Goal: Task Accomplishment & Management: Manage account settings

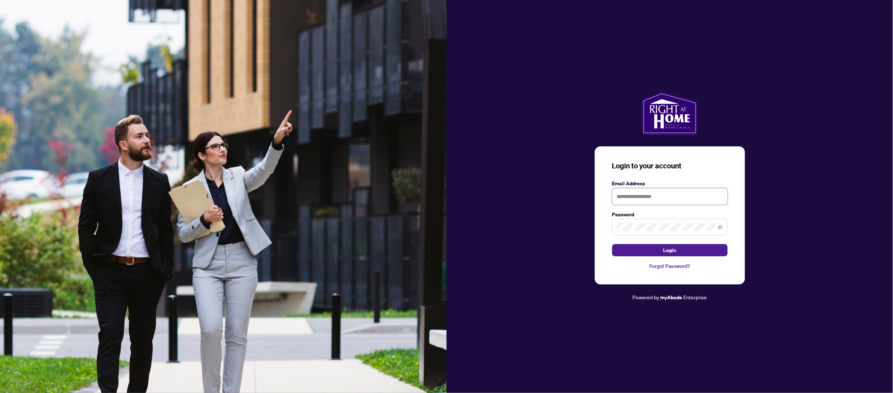
type input "**********"
click at [667, 251] on span "Login" at bounding box center [669, 251] width 13 height 12
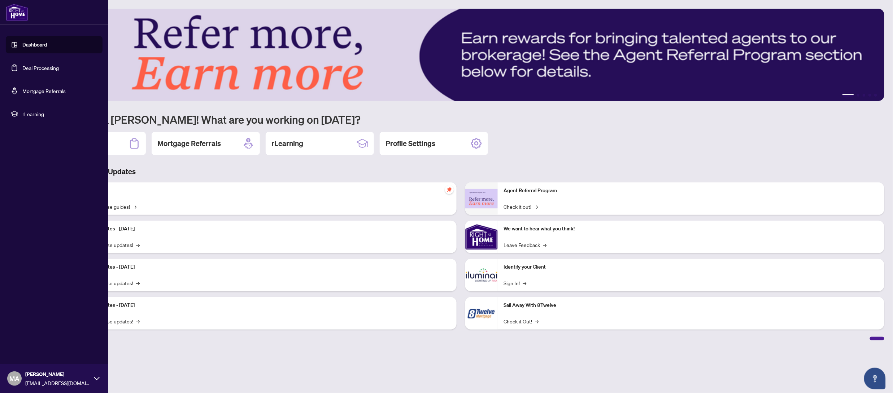
click at [26, 45] on link "Dashboard" at bounding box center [34, 44] width 25 height 6
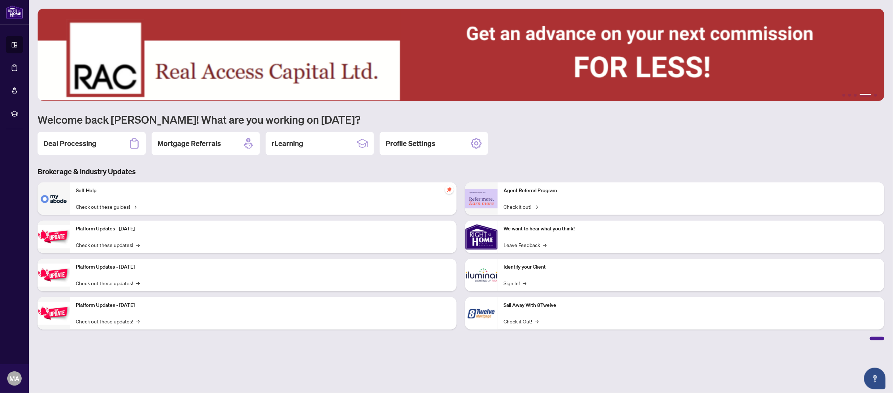
click at [214, 366] on main "1 2 3 4 5 Welcome back [PERSON_NAME]! What are you working on [DATE]? Deal Proc…" at bounding box center [461, 196] width 864 height 393
click at [59, 145] on h2 "Deal Processing" at bounding box center [69, 144] width 53 height 10
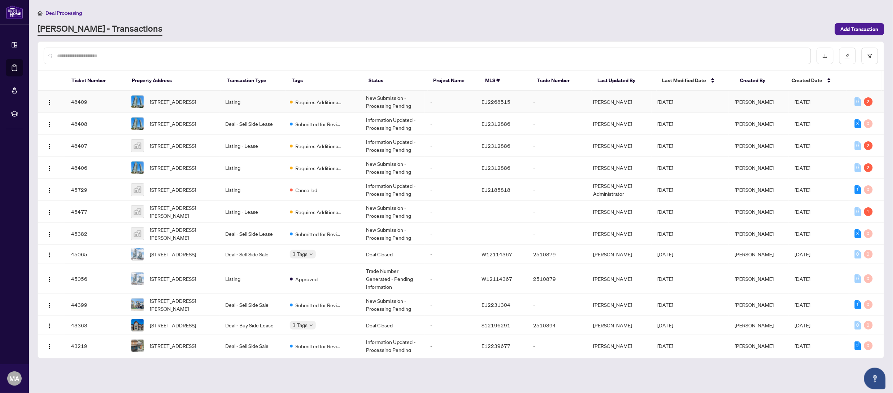
click at [608, 101] on td "[PERSON_NAME]" at bounding box center [619, 102] width 64 height 22
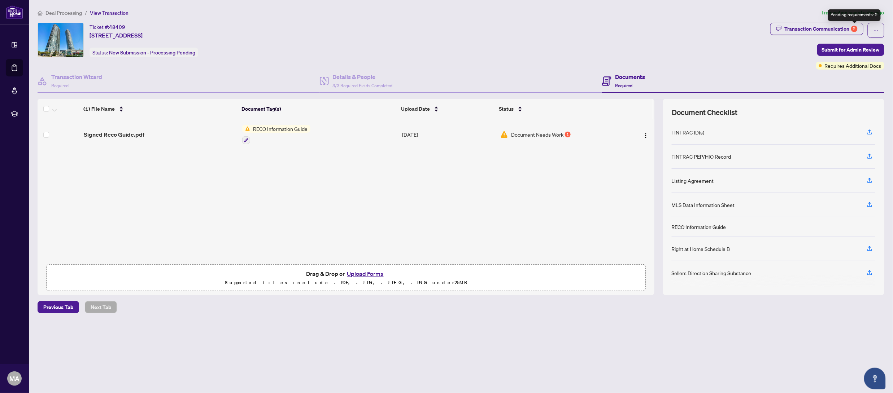
click at [856, 30] on div "2" at bounding box center [854, 29] width 6 height 6
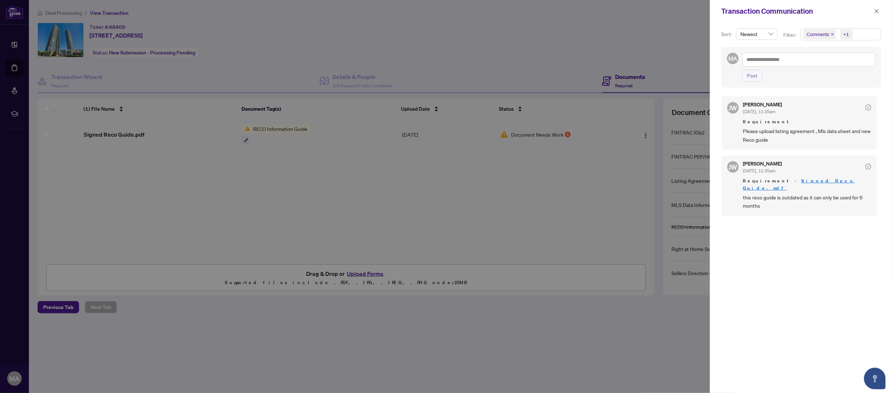
click at [289, 204] on div at bounding box center [446, 196] width 893 height 393
click at [876, 10] on icon "close" at bounding box center [876, 11] width 5 height 5
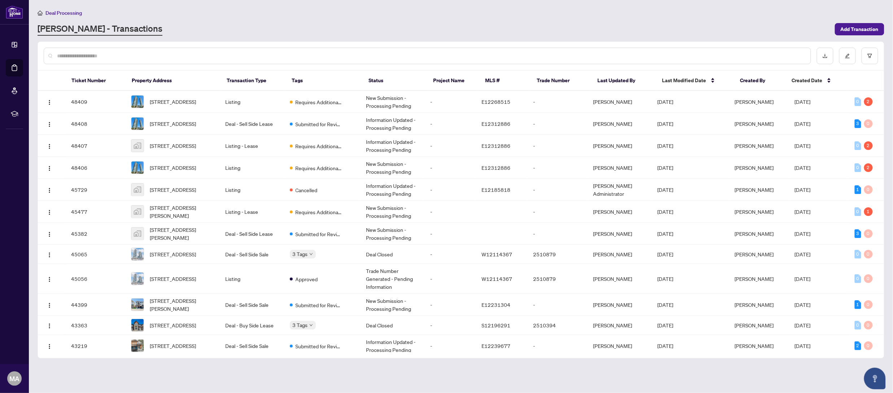
click at [683, 76] on span "Last Modified Date" at bounding box center [684, 80] width 44 height 8
